Goal: Register for event/course

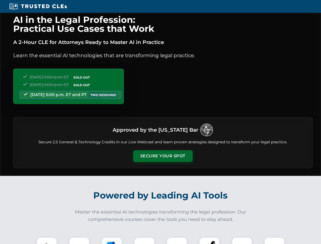
click at [163, 156] on button "Secure Your Spot" at bounding box center [162, 156] width 59 height 12
click at [47, 241] on img at bounding box center [46, 247] width 15 height 15
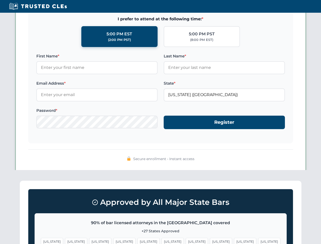
click at [186, 241] on span "[US_STATE]" at bounding box center [197, 241] width 22 height 7
click at [234, 241] on span "[US_STATE]" at bounding box center [245, 241] width 22 height 7
